Goal: Navigation & Orientation: Find specific page/section

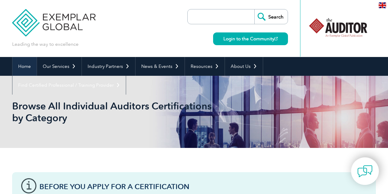
click at [24, 65] on link "Home" at bounding box center [24, 66] width 24 height 19
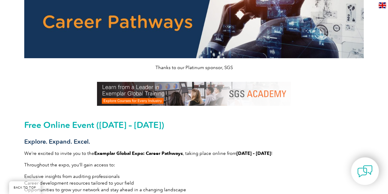
scroll to position [24, 0]
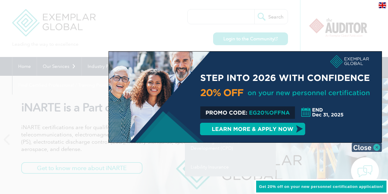
click at [367, 151] on img at bounding box center [367, 147] width 30 height 9
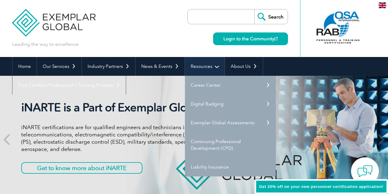
click at [204, 73] on link "Resources" at bounding box center [205, 66] width 40 height 19
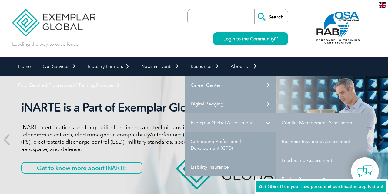
click at [205, 125] on link "Exemplar Global Assessments" at bounding box center [230, 122] width 91 height 19
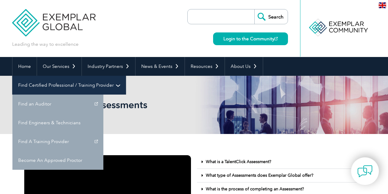
click at [126, 76] on link "Find Certified Professional / Training Provider" at bounding box center [68, 85] width 113 height 19
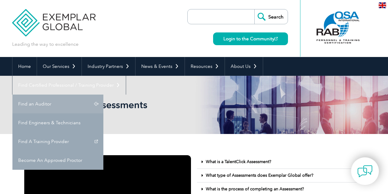
click at [103, 95] on link "Find an Auditor" at bounding box center [57, 104] width 91 height 19
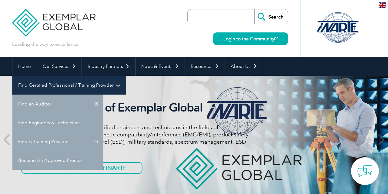
click at [126, 76] on link "Find Certified Professional / Training Provider" at bounding box center [68, 85] width 113 height 19
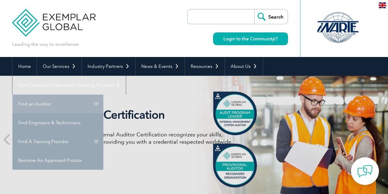
click at [103, 95] on link "Find an Auditor" at bounding box center [57, 104] width 91 height 19
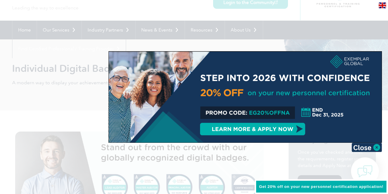
scroll to position [30, 0]
